Goal: Transaction & Acquisition: Obtain resource

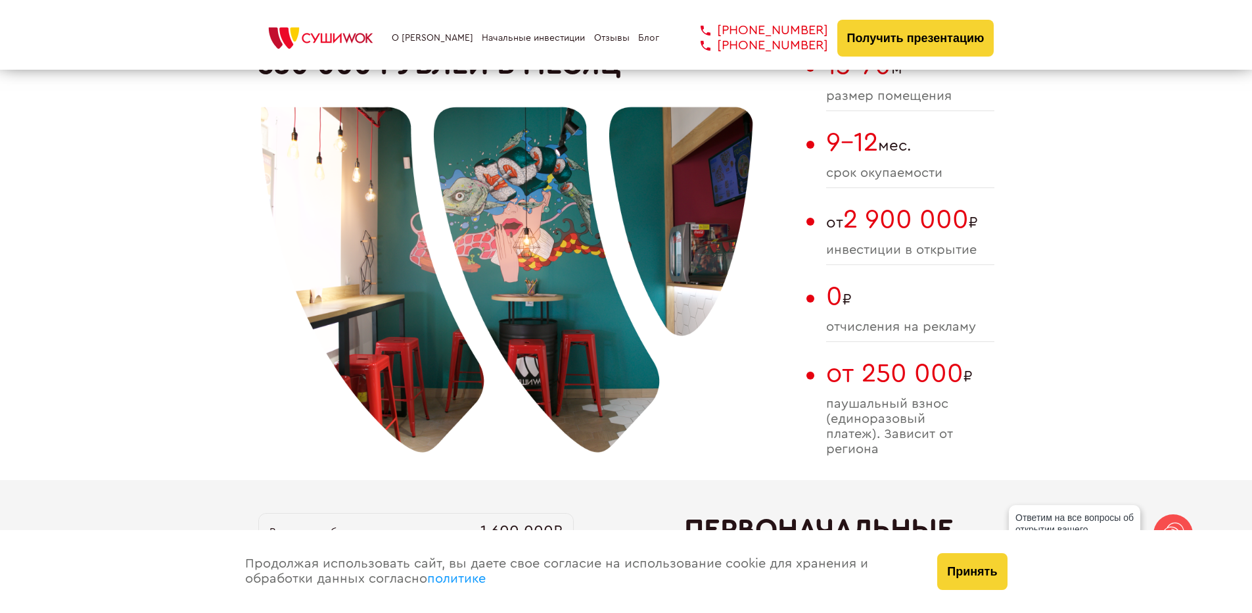
scroll to position [1315, 0]
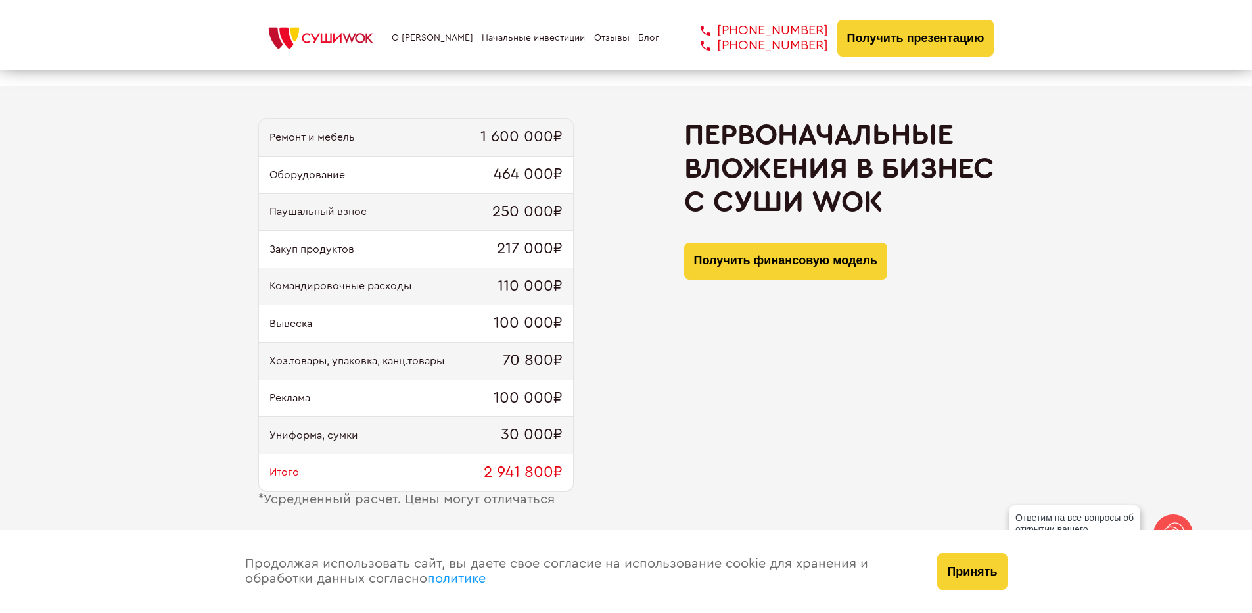
click at [355, 296] on div "Командировочные расходы 110 000₽" at bounding box center [416, 286] width 314 height 37
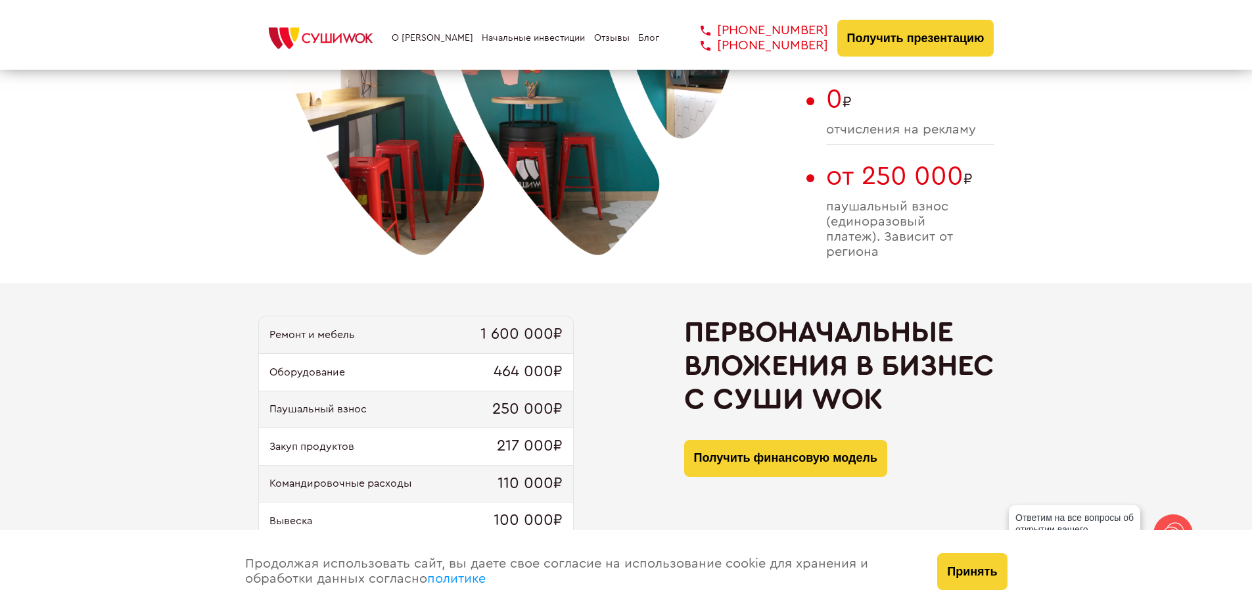
scroll to position [1380, 0]
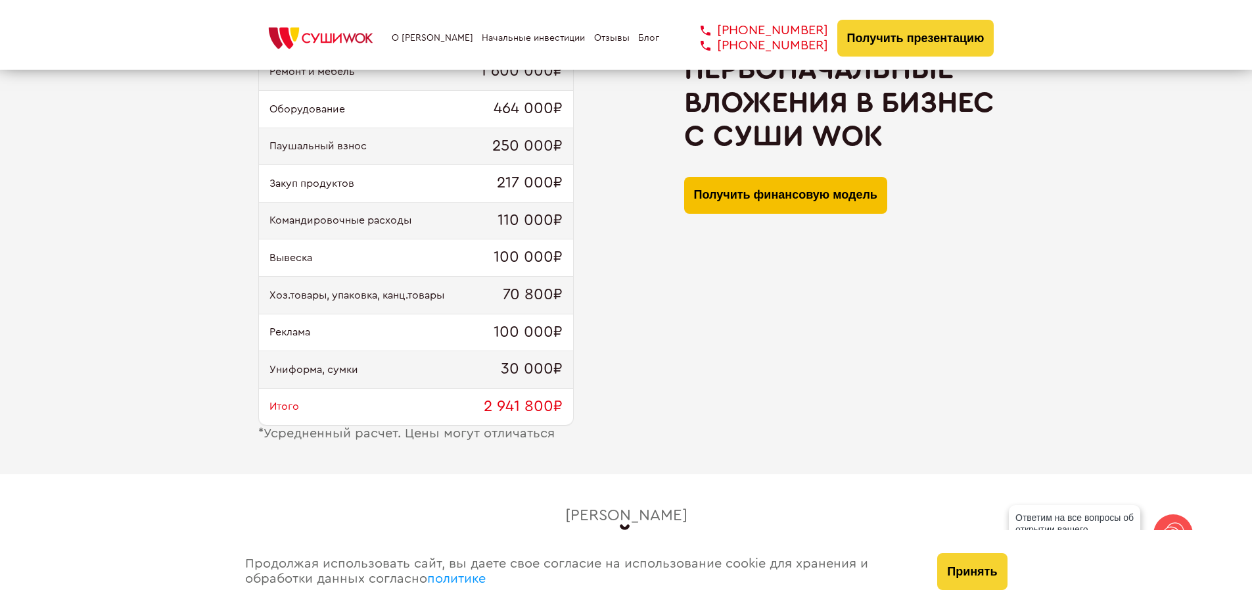
click at [791, 198] on button "Получить финансовую модель" at bounding box center [785, 195] width 203 height 37
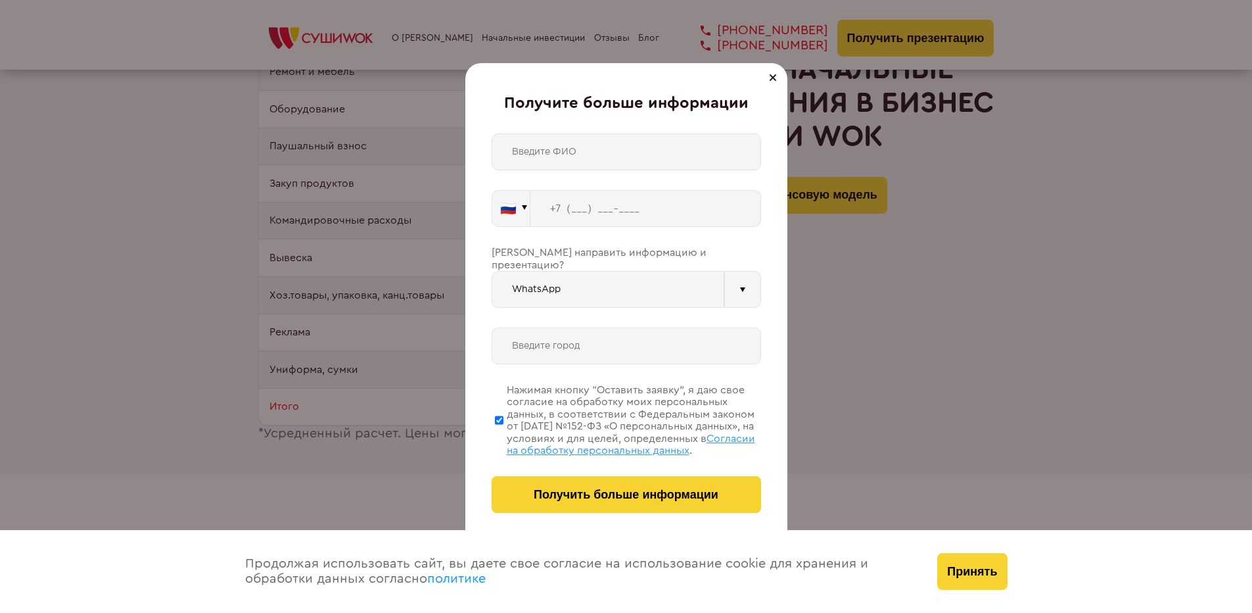
drag, startPoint x: 965, startPoint y: 231, endPoint x: 956, endPoint y: 222, distance: 12.6
click at [964, 231] on div "Получите больше информации 🇷🇺 🇹🇷 🇧🇾 🇰🇬 🇰🇿 🇦🇿 🇦🇲 🇷🇺" at bounding box center [626, 306] width 1252 height 613
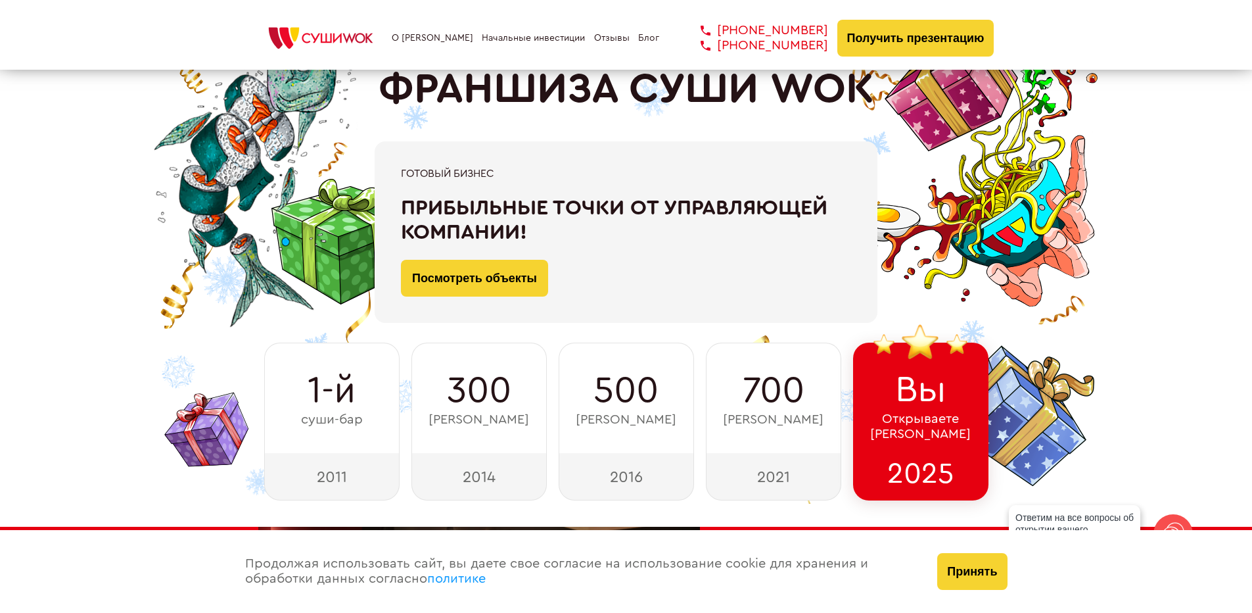
scroll to position [0, 0]
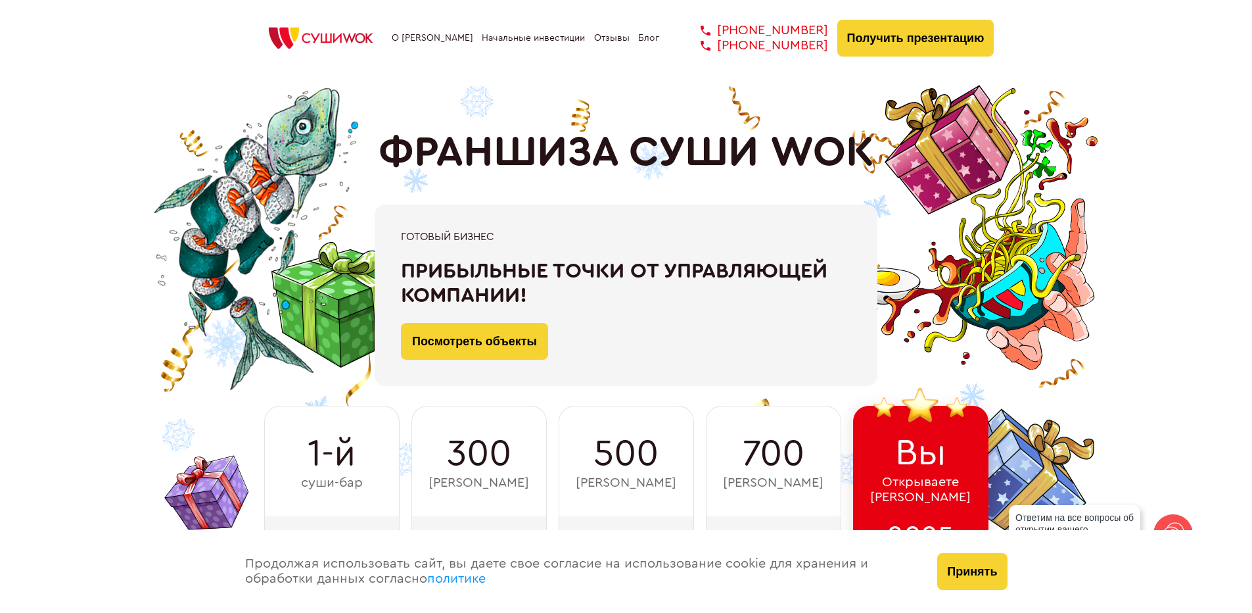
drag, startPoint x: 621, startPoint y: 155, endPoint x: 632, endPoint y: 153, distance: 12.1
click at [628, 153] on h1 "ФРАНШИЗА СУШИ WOK" at bounding box center [627, 152] width 496 height 49
click at [644, 151] on h1 "ФРАНШИЗА СУШИ WOK" at bounding box center [627, 152] width 496 height 49
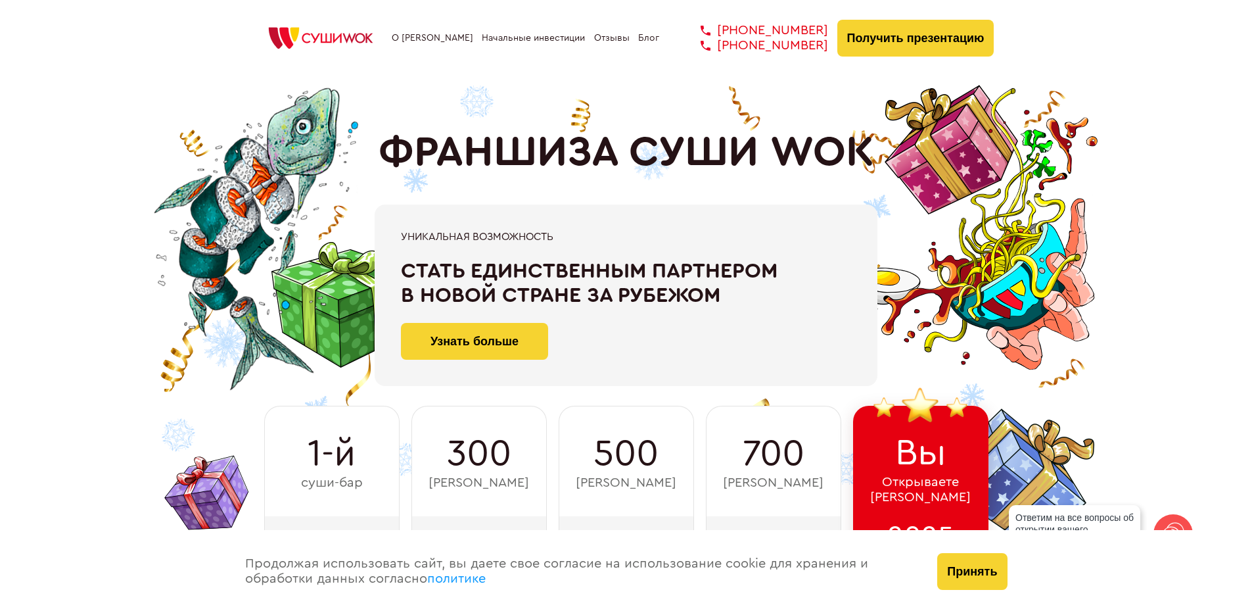
click at [632, 153] on h1 "ФРАНШИЗА СУШИ WOK" at bounding box center [627, 152] width 496 height 49
click at [641, 161] on h1 "ФРАНШИЗА СУШИ WOK" at bounding box center [627, 152] width 496 height 49
drag, startPoint x: 672, startPoint y: 160, endPoint x: 864, endPoint y: 167, distance: 192.7
click at [864, 167] on h1 "ФРАНШИЗА СУШИ WOK" at bounding box center [627, 152] width 496 height 49
copy h1 "СУШИ WOK"
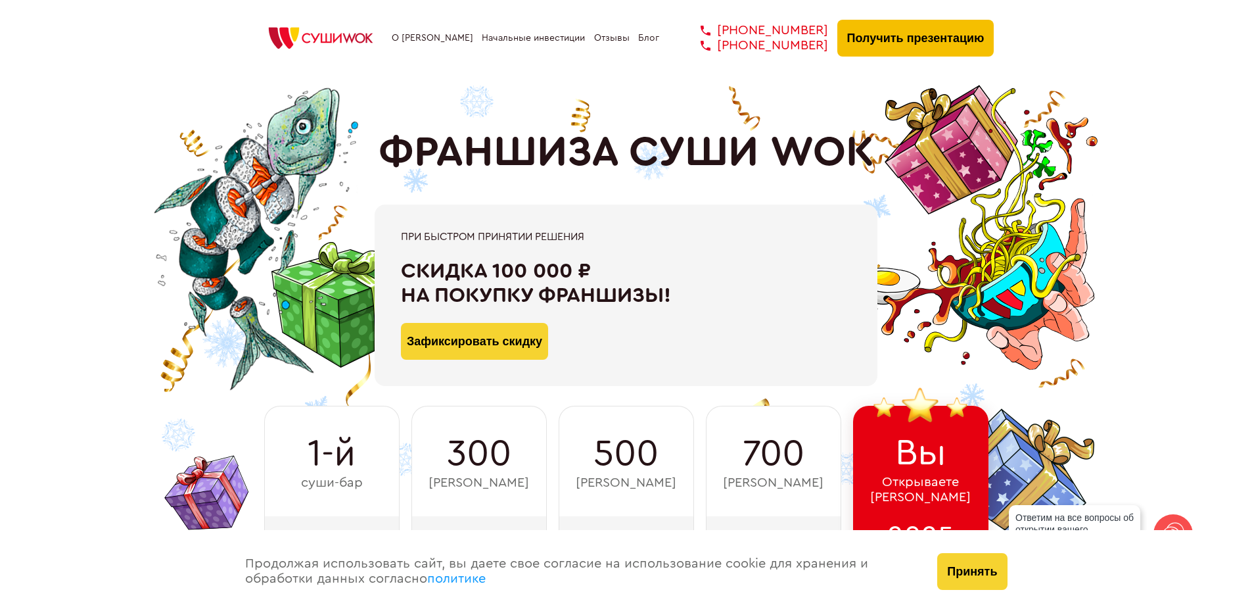
click at [881, 43] on button "Получить презентацию" at bounding box center [915, 38] width 157 height 37
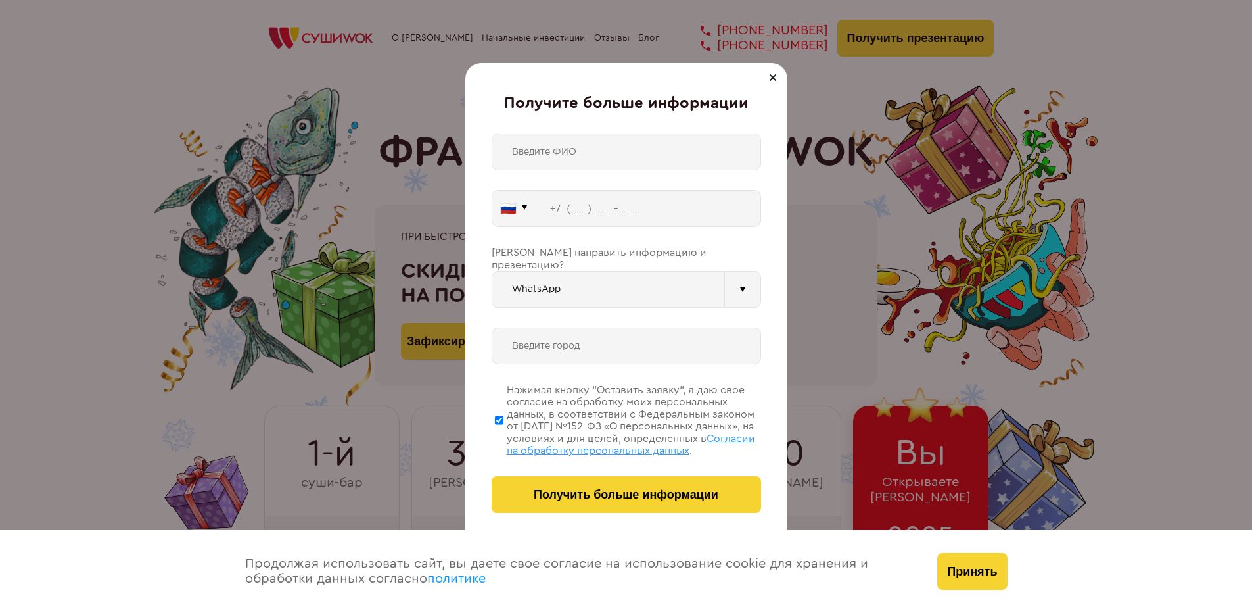
click at [620, 155] on input "text" at bounding box center [627, 151] width 270 height 37
type input "[PERSON_NAME]"
click at [636, 200] on input "tel" at bounding box center [645, 208] width 231 height 37
type input "[PHONE_NUMBER]"
type input "Балаково"
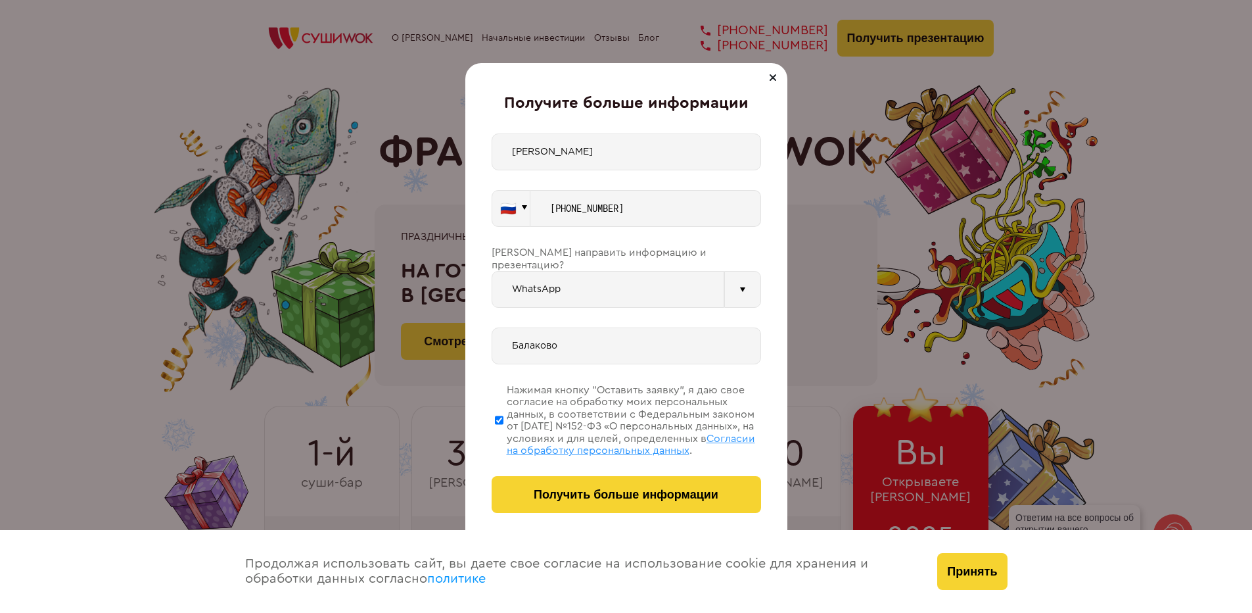
type input "[PHONE_NUMBER]"
click at [606, 287] on input "WhatsApp" at bounding box center [608, 289] width 233 height 37
click at [723, 244] on div "[PERSON_NAME] 🇷🇺 🇹🇷 🇧🇾 🇰🇬 🇰🇿 🇦🇿 🇦🇲 🇬🇪" at bounding box center [627, 322] width 270 height 379
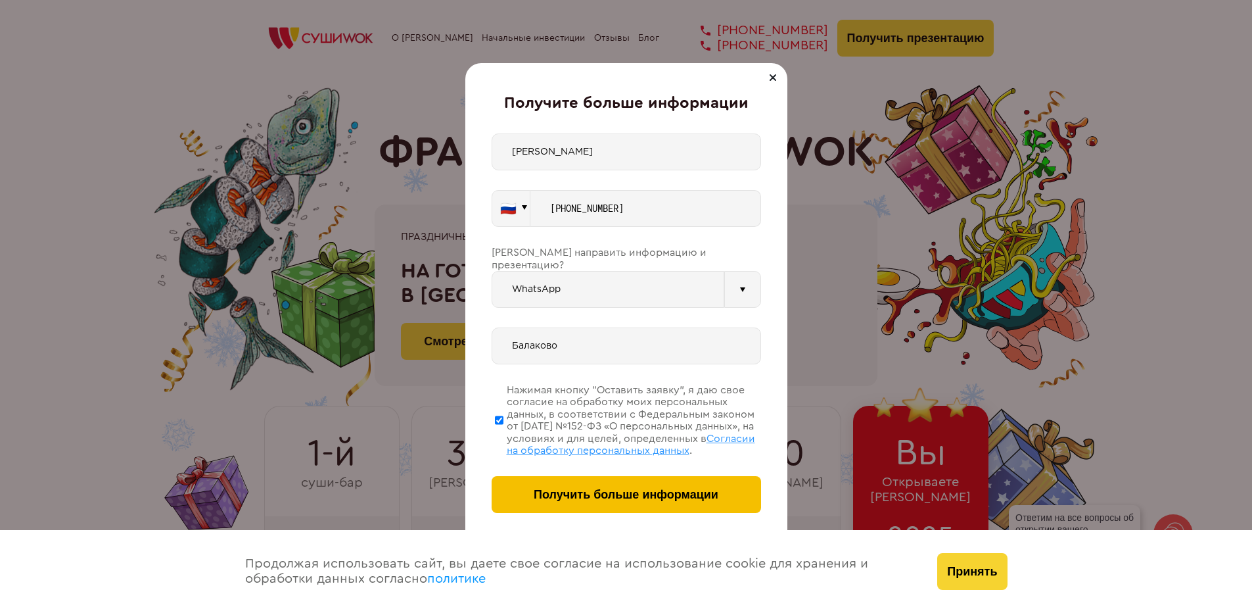
click at [629, 505] on button "Получить больше информации" at bounding box center [627, 494] width 270 height 37
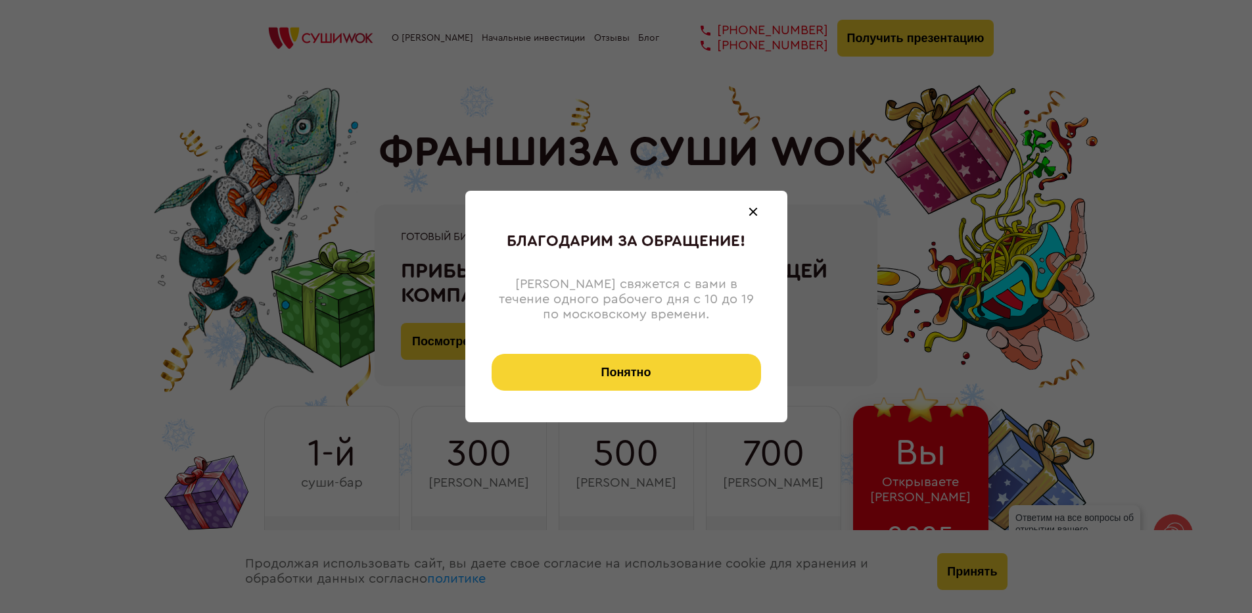
click at [639, 487] on div "Благодарим за обращение! Менеджер свяжется с вами в течение одного рабочего дня…" at bounding box center [626, 306] width 1252 height 613
click at [651, 371] on button "Понятно" at bounding box center [627, 372] width 270 height 37
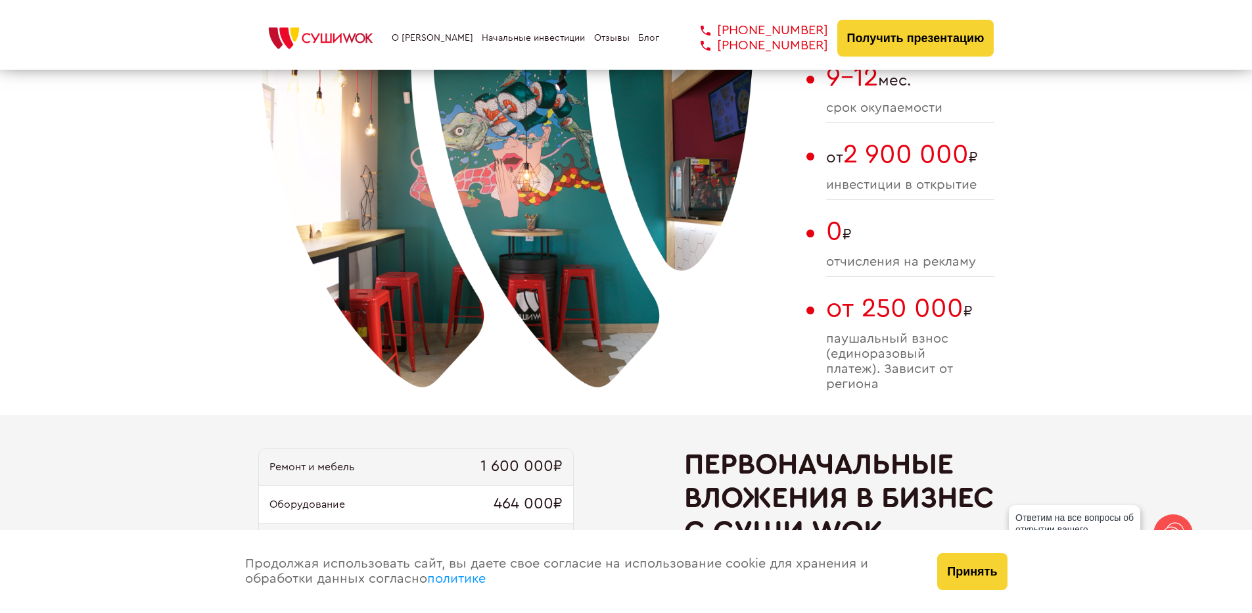
scroll to position [986, 0]
click at [966, 573] on button "Принять" at bounding box center [972, 571] width 70 height 37
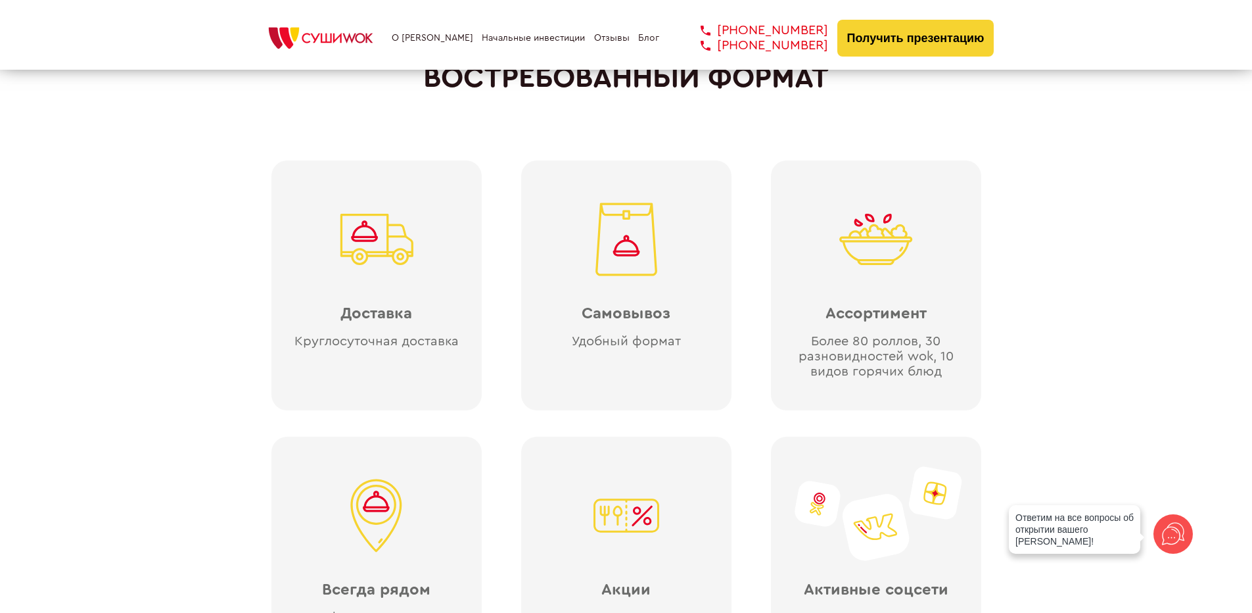
scroll to position [3089, 0]
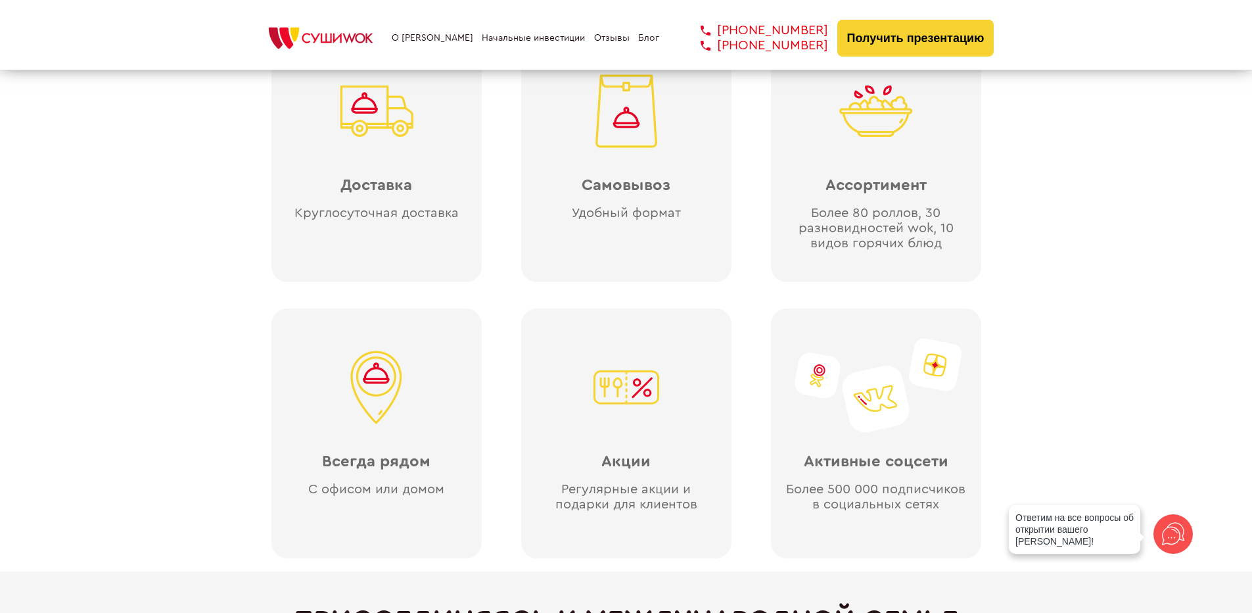
click at [1069, 188] on div "Покупатели ждут [PERSON_NAME] в своем доме ВОСТРЕБОВАННЫЙ ФОРМАТ Доставка Кругл…" at bounding box center [626, 238] width 1252 height 667
click at [1058, 280] on div "Покупатели ждут [PERSON_NAME] в своем доме ВОСТРЕБОВАННЫЙ ФОРМАТ Доставка Кругл…" at bounding box center [626, 238] width 1252 height 667
drag, startPoint x: 921, startPoint y: 231, endPoint x: 933, endPoint y: 231, distance: 12.5
click at [933, 231] on div "Более 80 роллов, 30 разновидностей wok, 10 видов горячих блюд" at bounding box center [876, 228] width 184 height 45
copy div "wok"
